Goal: Task Accomplishment & Management: Use online tool/utility

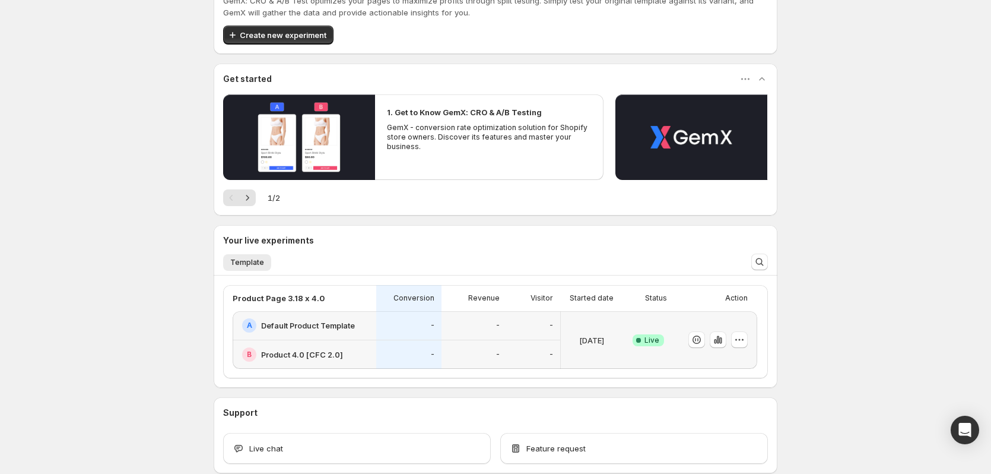
scroll to position [59, 0]
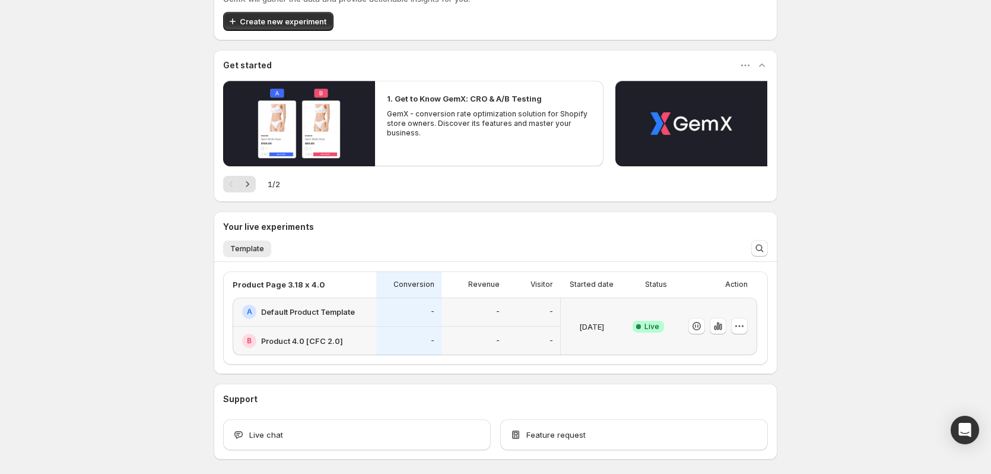
click at [737, 302] on div at bounding box center [715, 326] width 83 height 58
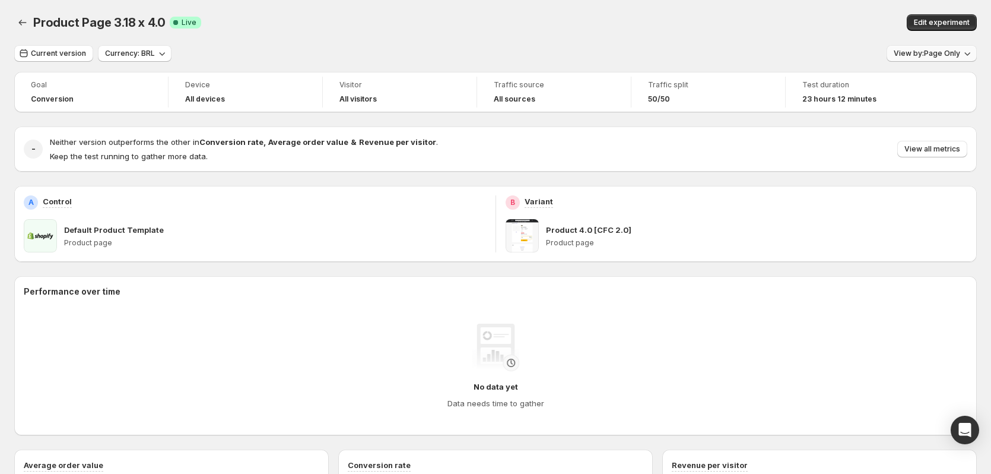
click at [935, 50] on span "View by: Page Only" at bounding box center [927, 53] width 66 height 9
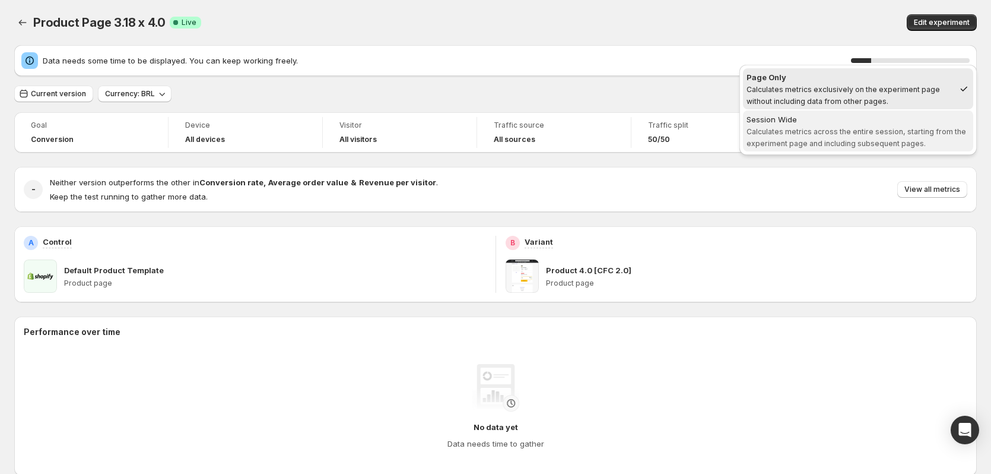
click at [803, 126] on span "Session Wide Calculates metrics across the entire session, starting from the ex…" at bounding box center [858, 131] width 223 height 36
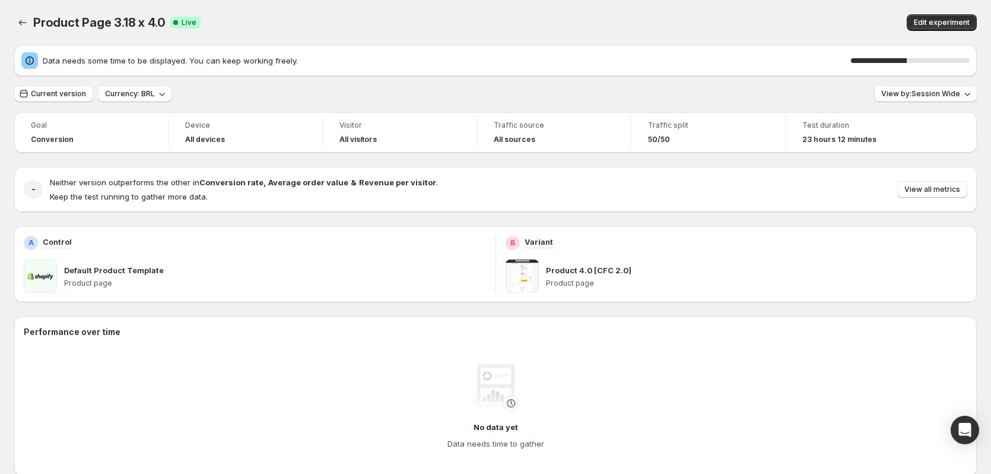
click at [257, 90] on div "Current version Currency: BRL View by: Session Wide" at bounding box center [495, 93] width 963 height 17
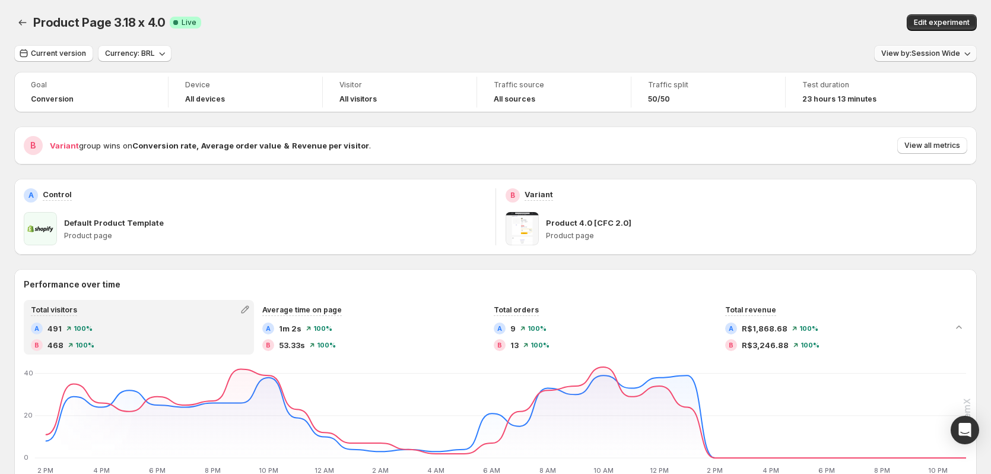
click at [961, 53] on span "View by: Session Wide" at bounding box center [921, 53] width 79 height 9
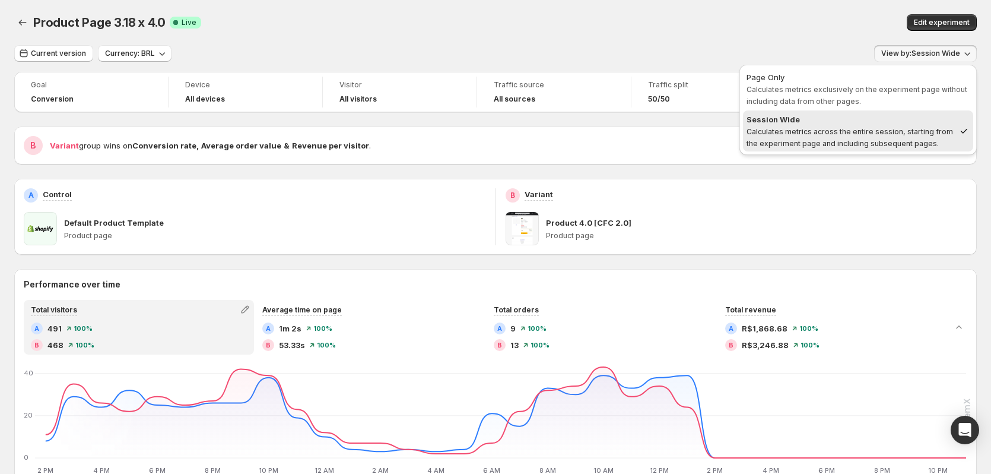
click at [674, 34] on div "Product Page 3.18 x 4.0. This page is ready Product Page 3.18 x 4.0 Success Com…" at bounding box center [495, 22] width 963 height 45
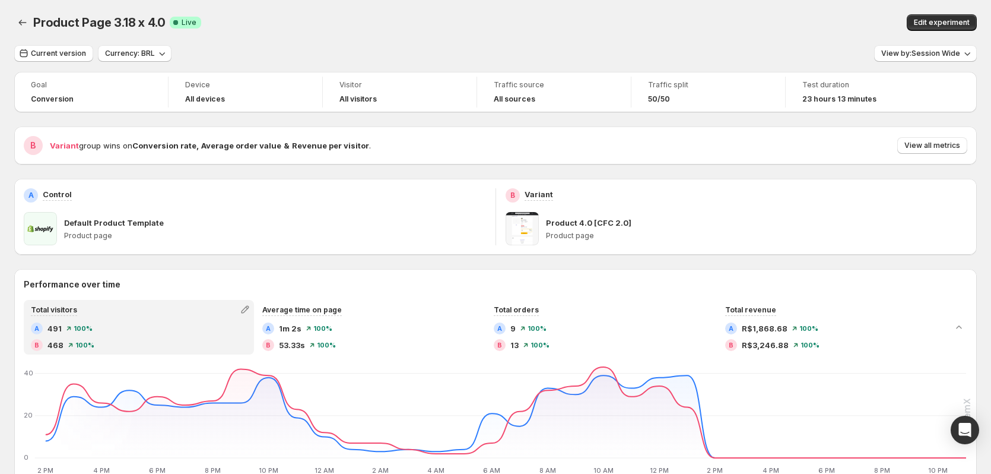
click at [639, 10] on div "Product Page 3.18 x 4.0. This page is ready Product Page 3.18 x 4.0 Success Com…" at bounding box center [495, 22] width 963 height 45
